Goal: Information Seeking & Learning: Learn about a topic

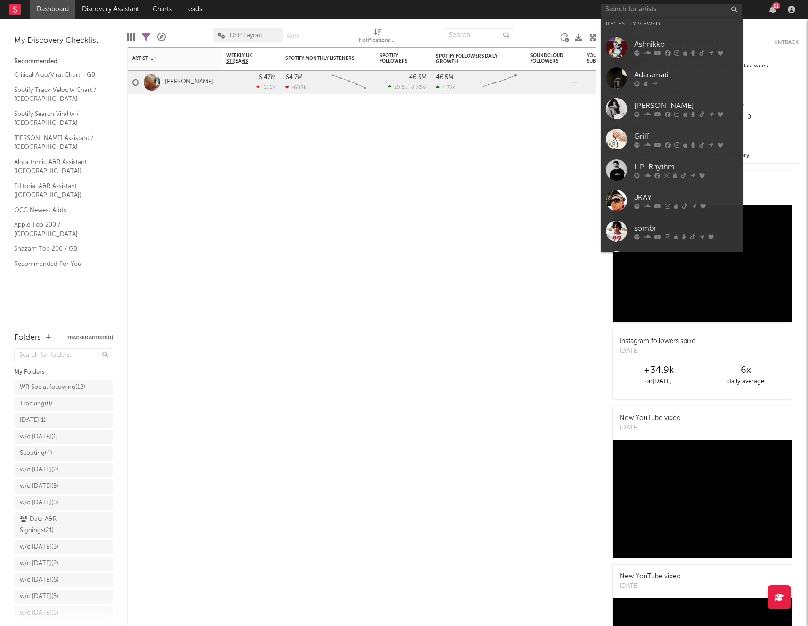
click at [685, 9] on input "text" at bounding box center [671, 10] width 141 height 12
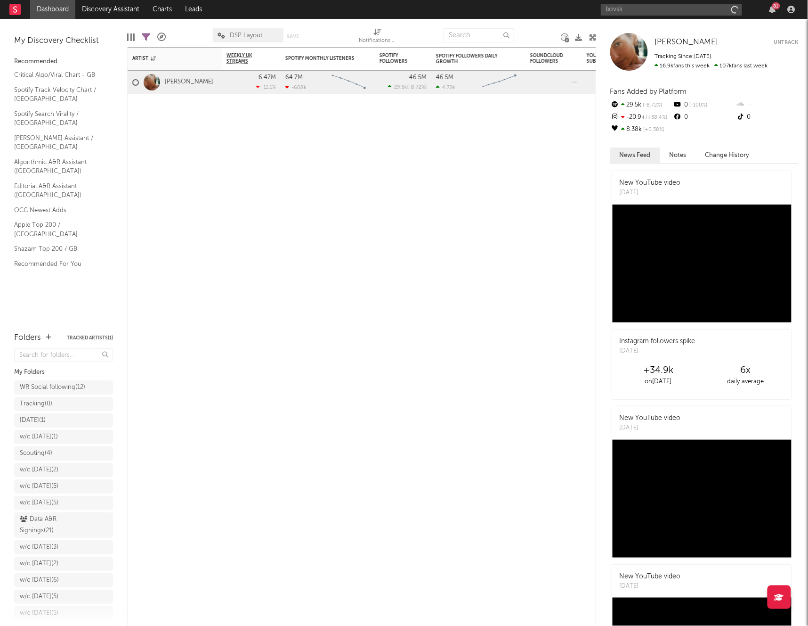
type input "bovski"
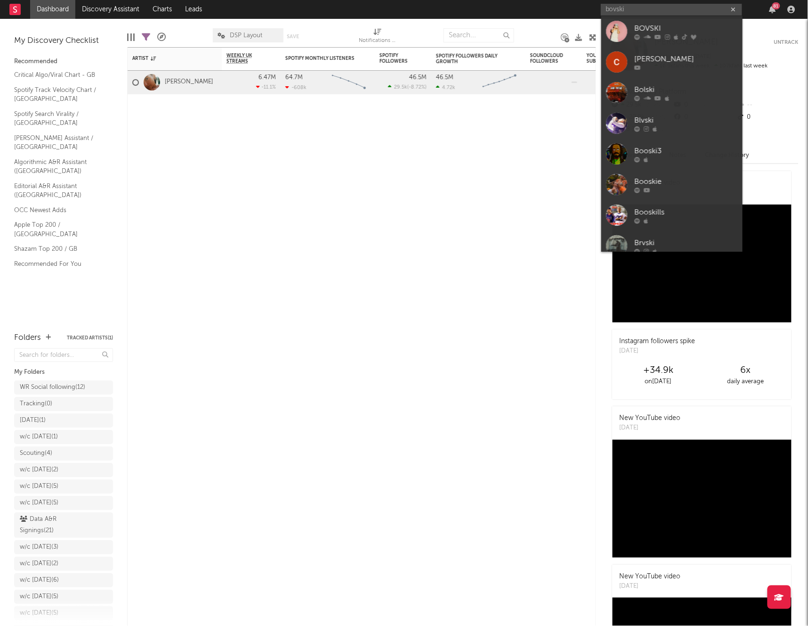
click at [676, 26] on div "BOVSKI" at bounding box center [687, 28] width 104 height 11
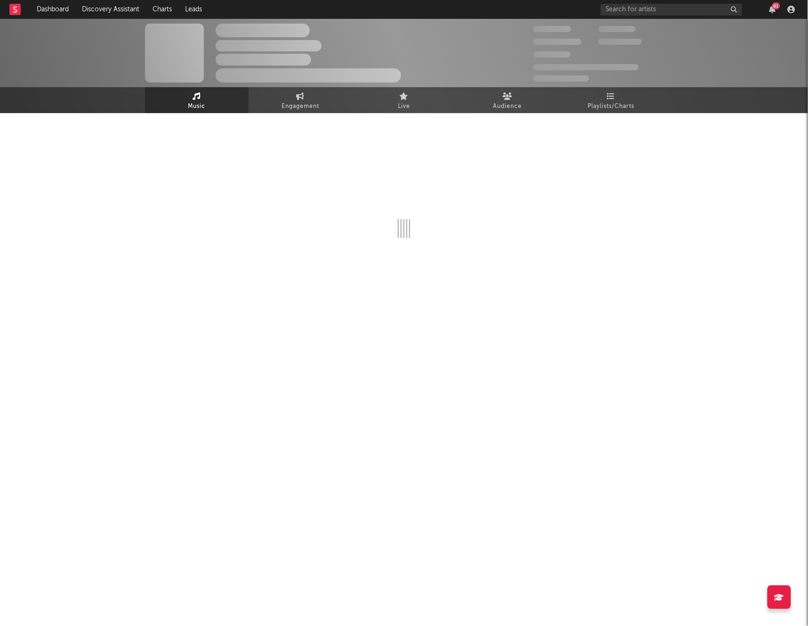
select select "6m"
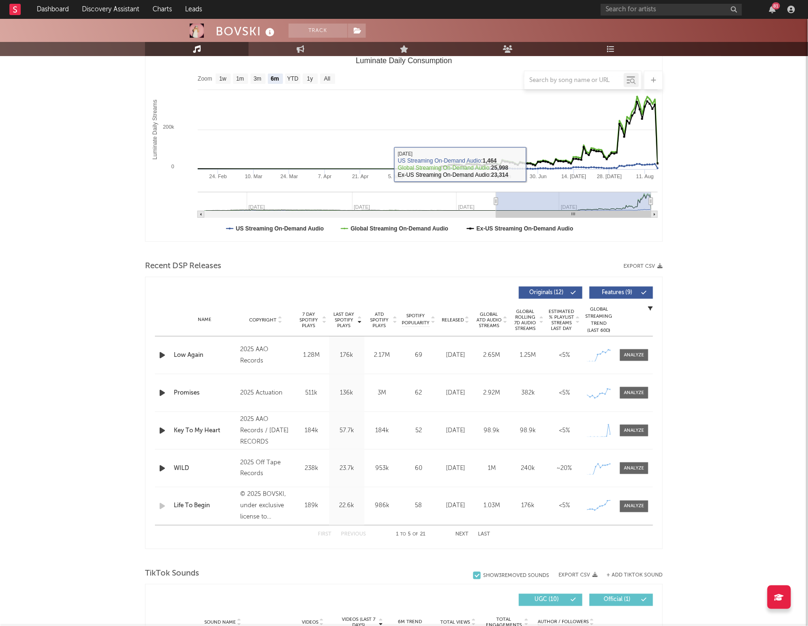
scroll to position [150, 0]
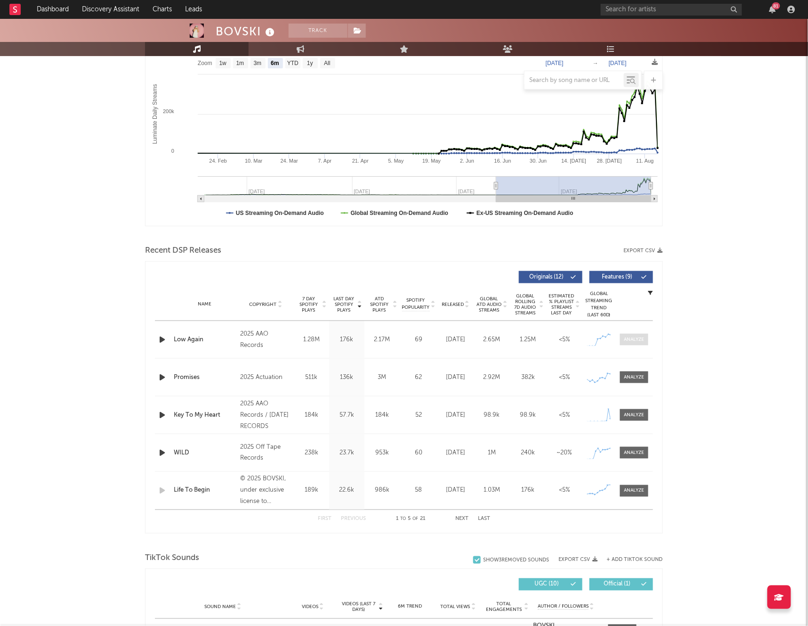
click at [630, 339] on div at bounding box center [635, 339] width 20 height 7
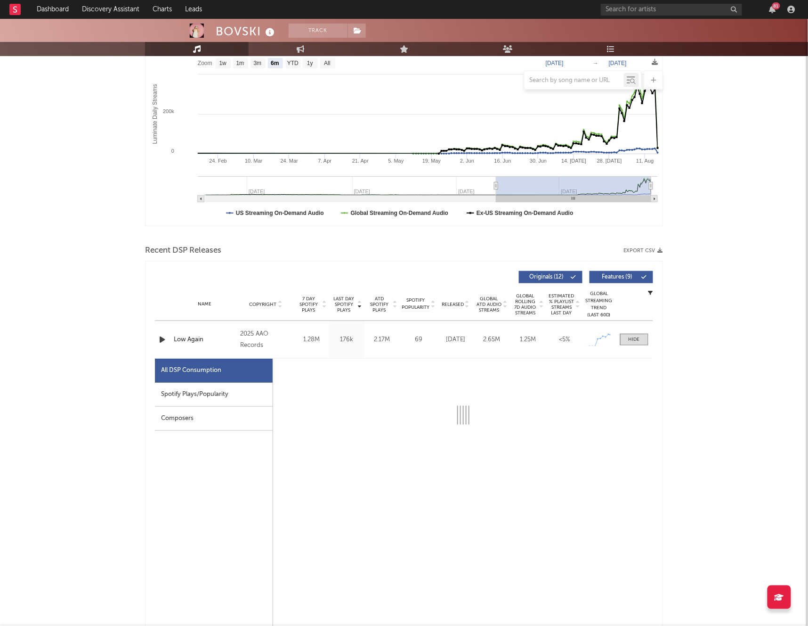
select select "1w"
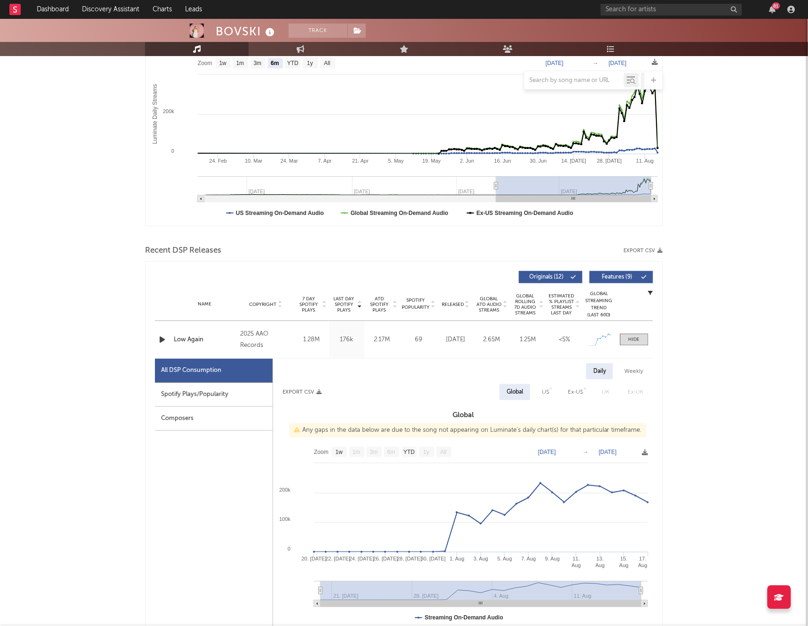
click at [222, 399] on div "Spotify Plays/Popularity" at bounding box center [214, 395] width 118 height 24
select select "1w"
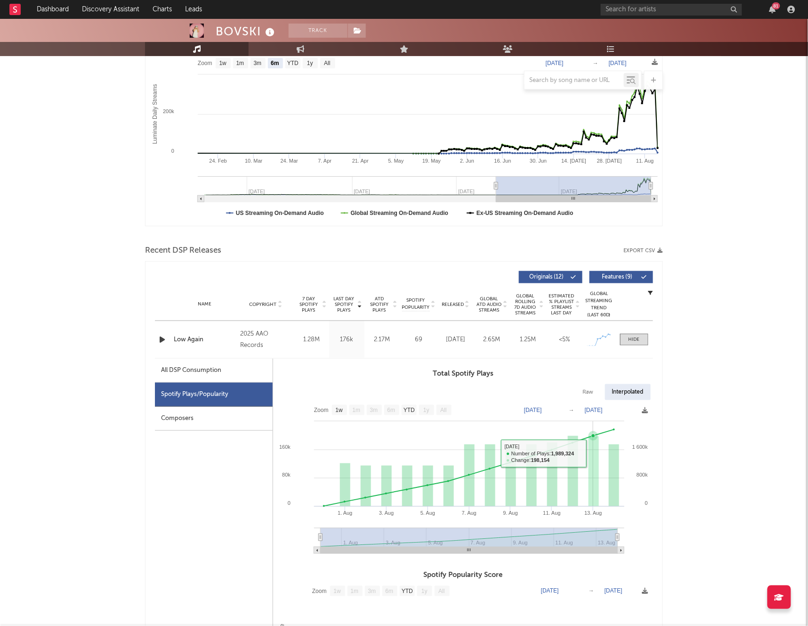
scroll to position [151, 0]
